Goal: Navigation & Orientation: Find specific page/section

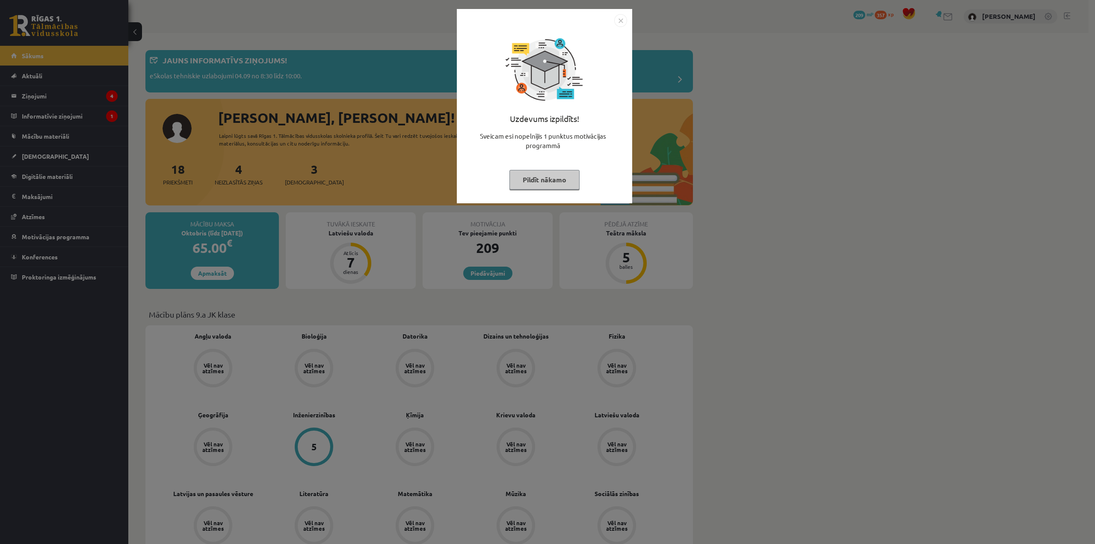
click at [623, 20] on img "Close" at bounding box center [620, 20] width 13 height 13
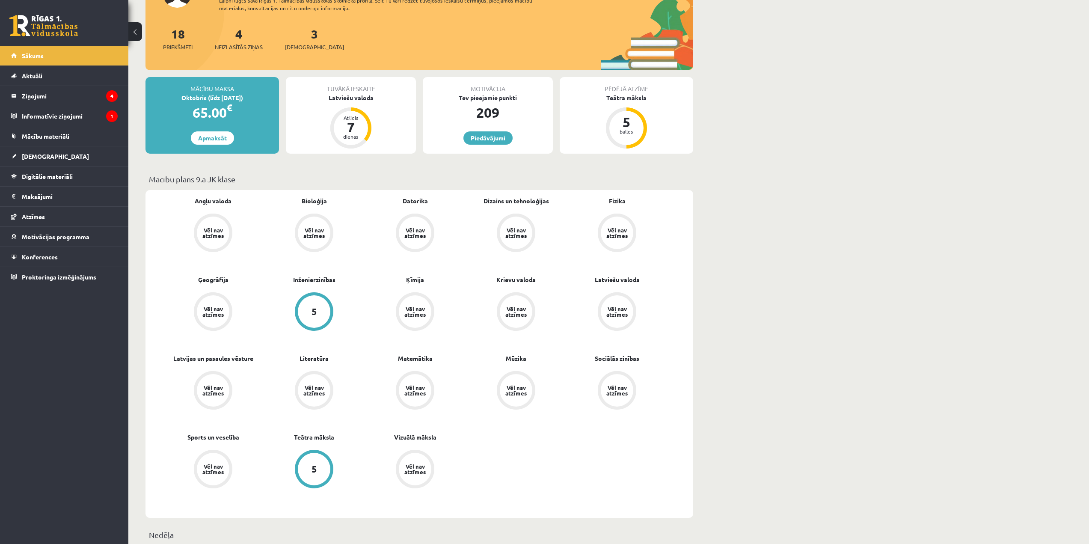
scroll to position [128, 0]
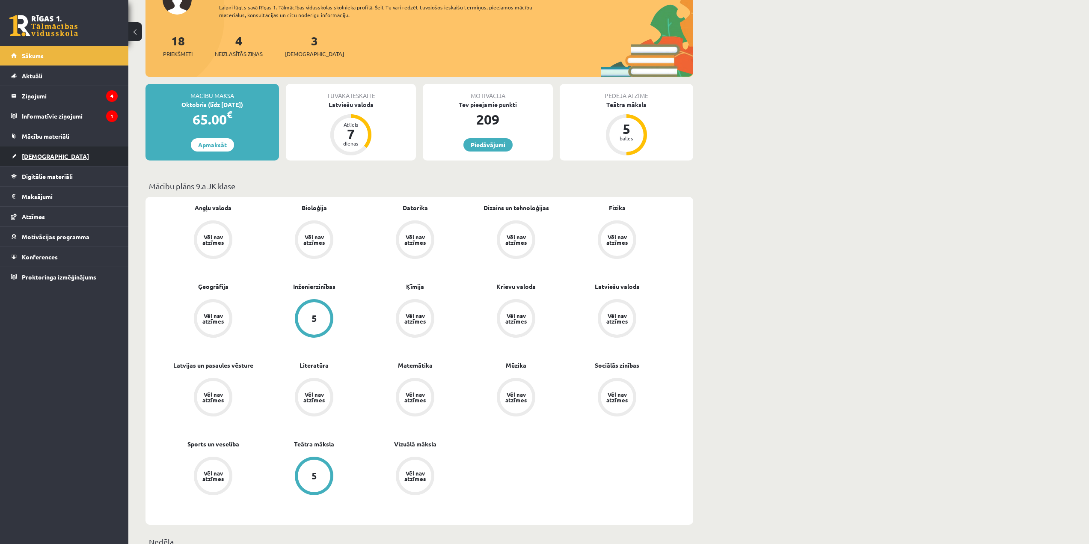
click at [86, 154] on link "[DEMOGRAPHIC_DATA]" at bounding box center [64, 156] width 107 height 20
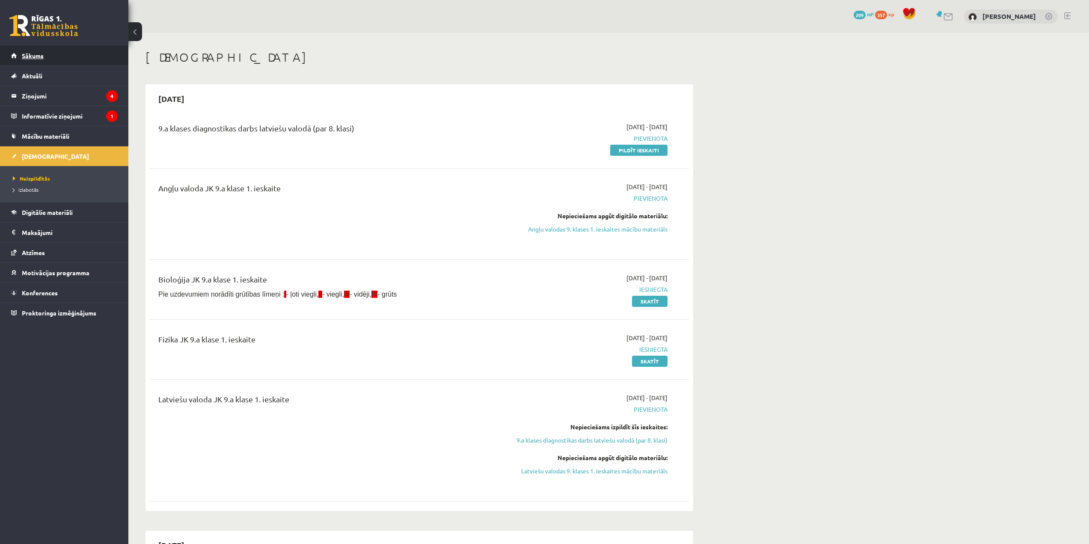
click at [92, 61] on link "Sākums" at bounding box center [64, 56] width 107 height 20
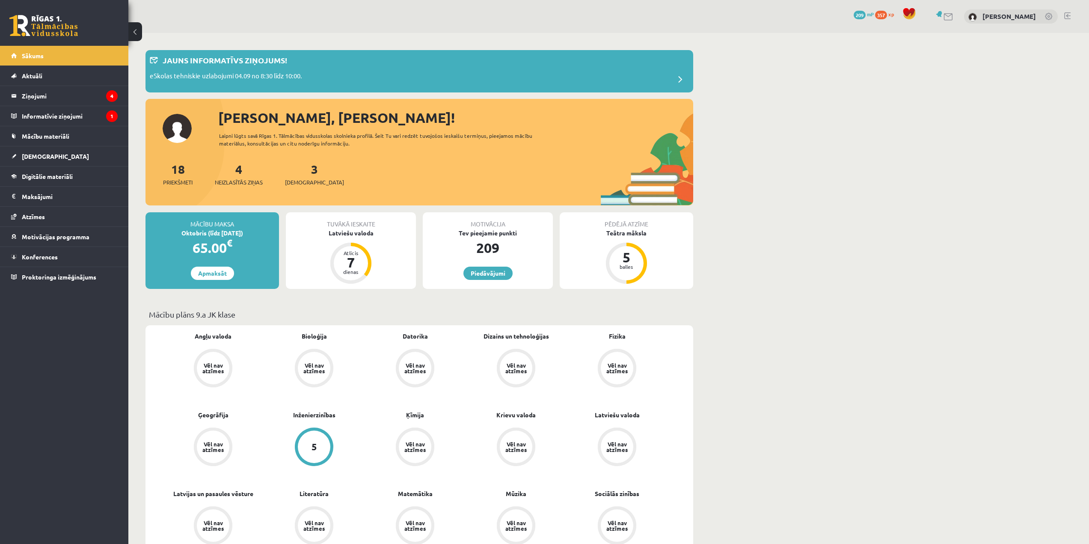
click at [1068, 15] on link at bounding box center [1067, 15] width 6 height 7
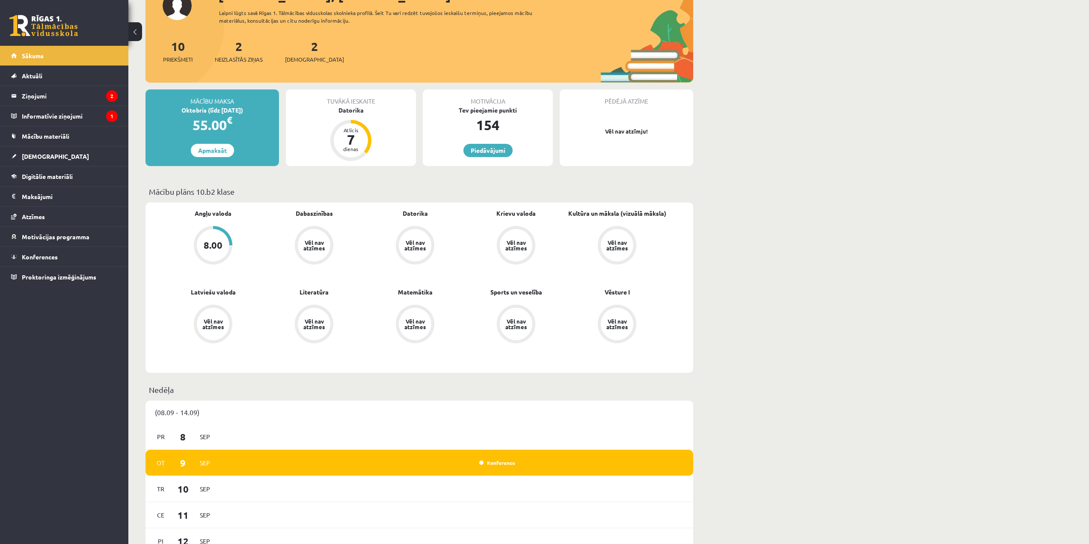
scroll to position [128, 0]
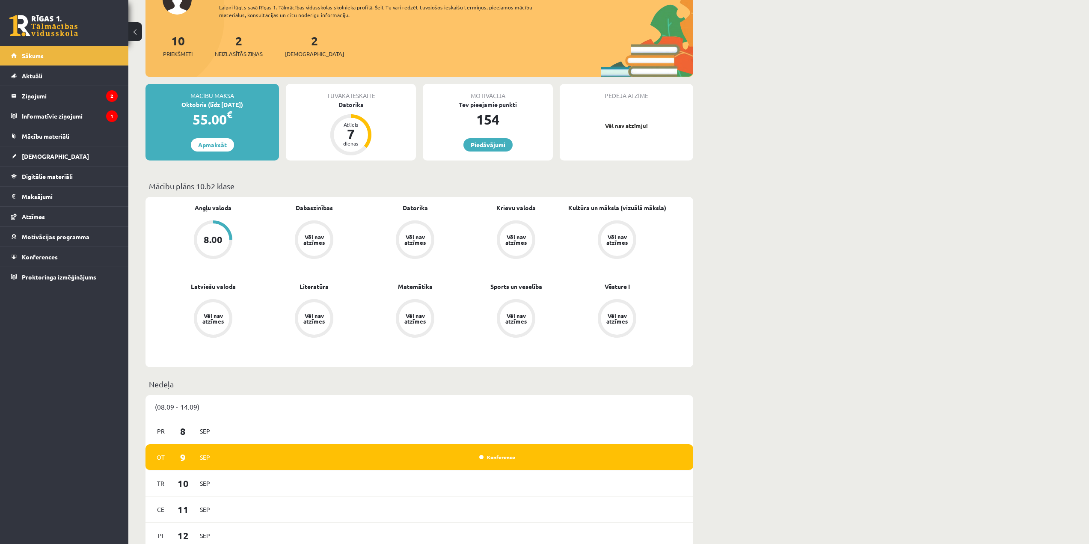
click at [214, 235] on div "8.00" at bounding box center [213, 239] width 19 height 9
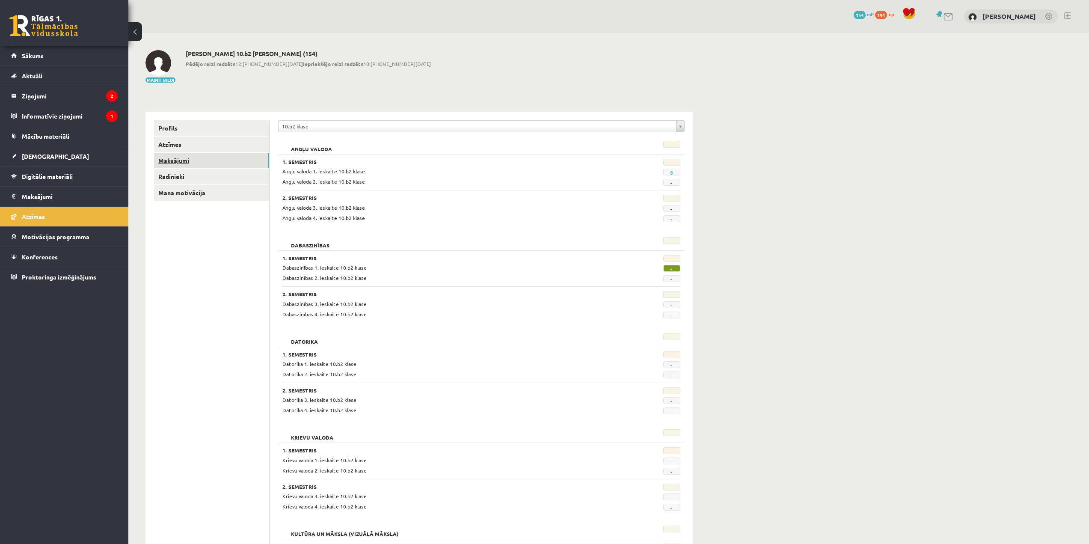
click at [202, 165] on link "Maksājumi" at bounding box center [211, 161] width 115 height 16
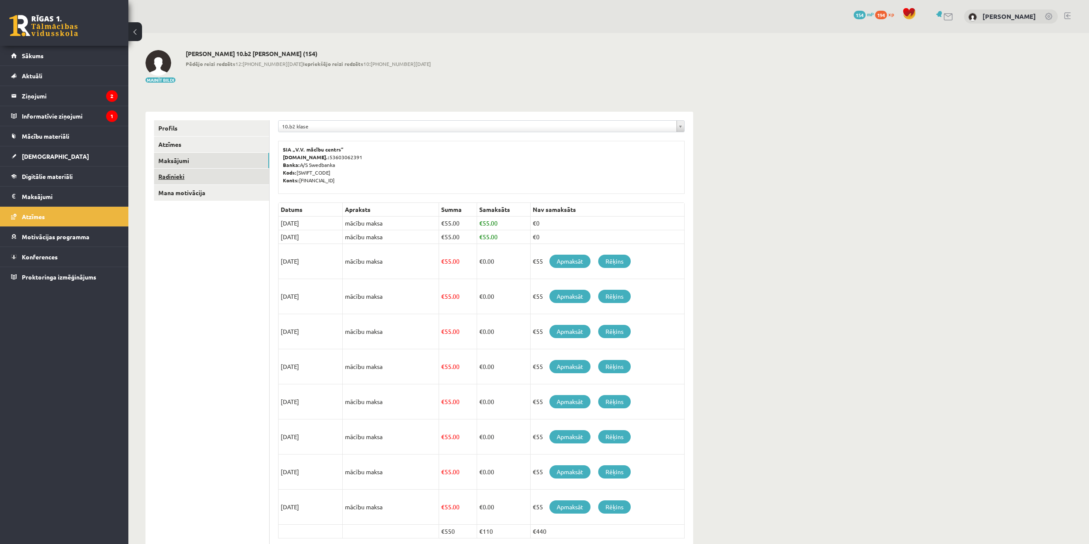
click at [250, 173] on link "Radinieki" at bounding box center [211, 177] width 115 height 16
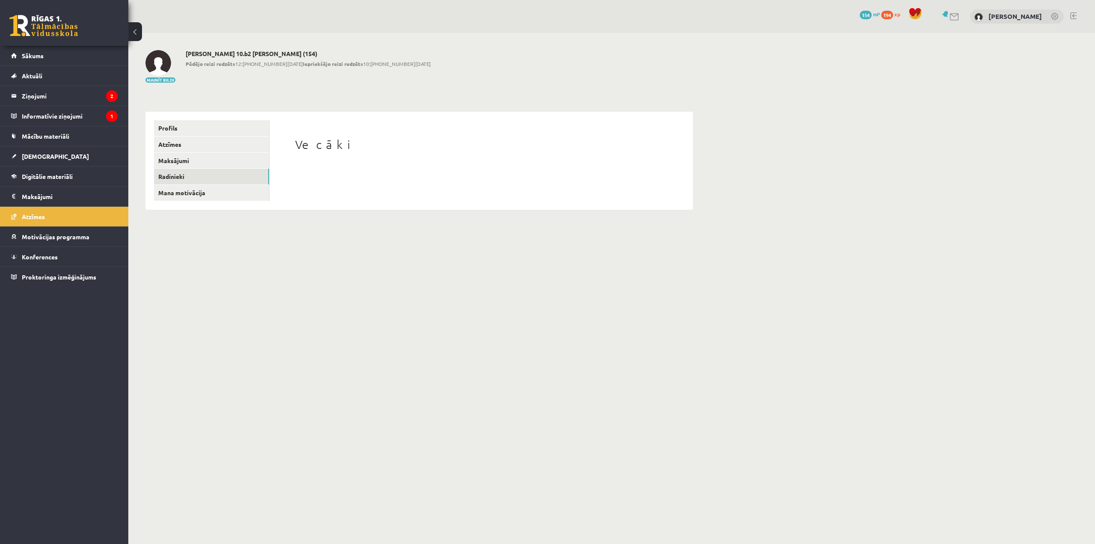
click at [354, 154] on div "Vecāki" at bounding box center [481, 160] width 407 height 80
click at [231, 187] on link "Mana motivācija" at bounding box center [211, 193] width 115 height 16
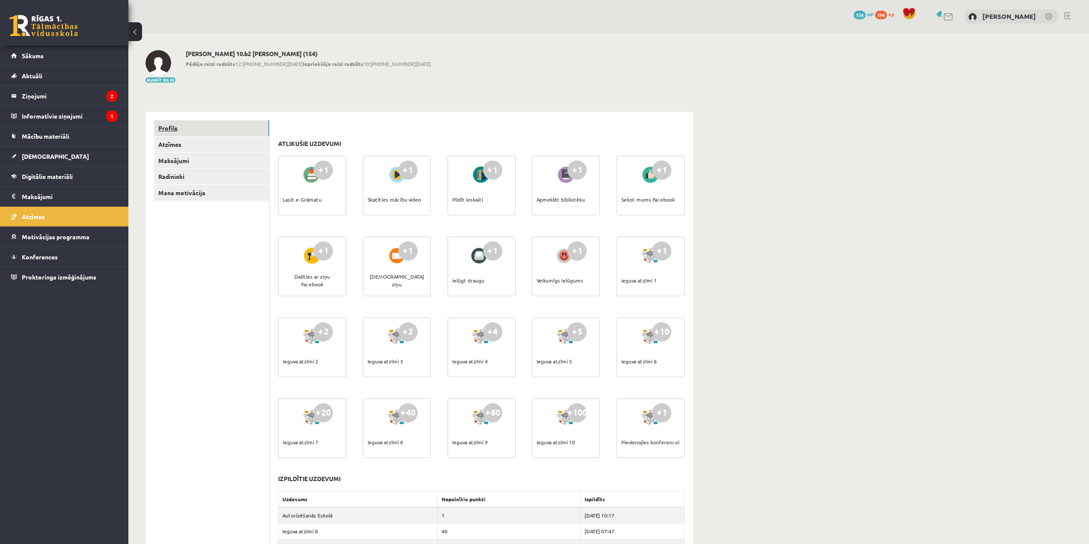
click at [229, 133] on link "Profils" at bounding box center [211, 128] width 115 height 16
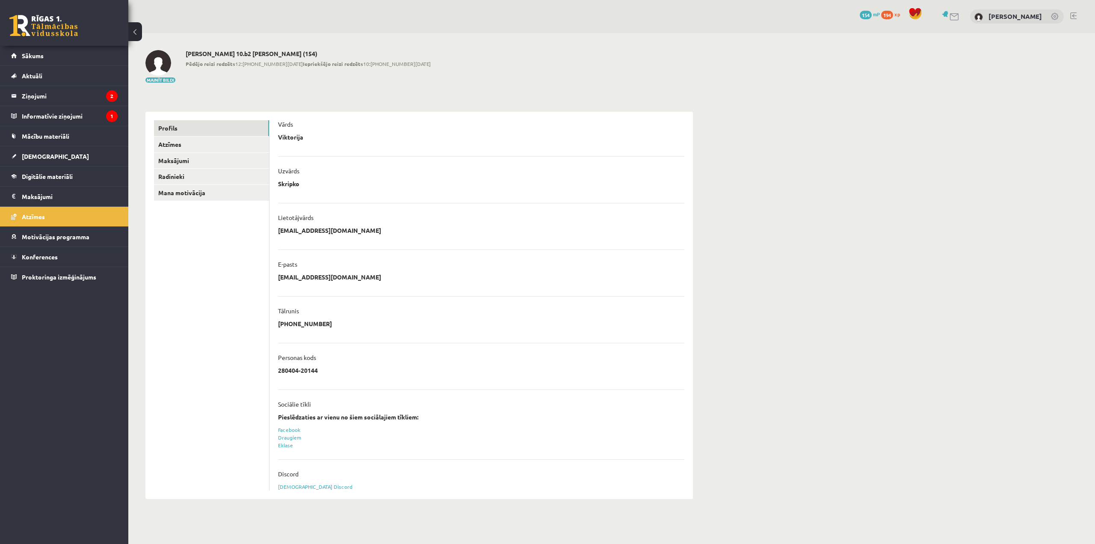
click at [1075, 14] on link at bounding box center [1074, 15] width 6 height 7
